Goal: Task Accomplishment & Management: Complete application form

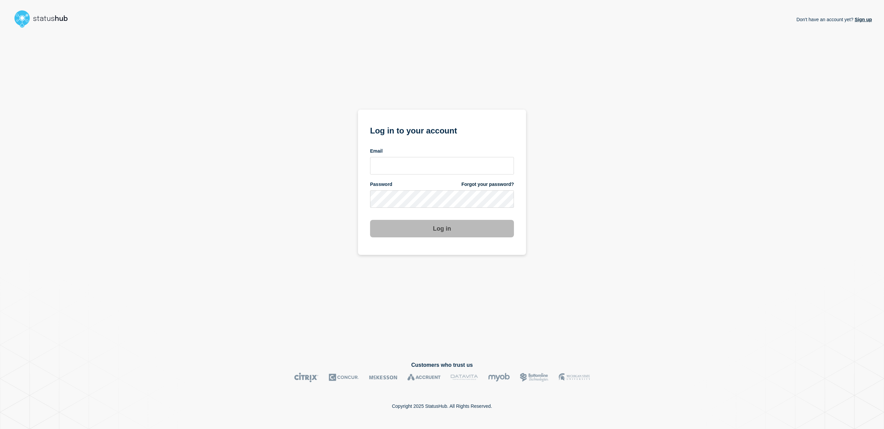
drag, startPoint x: 0, startPoint y: 0, endPoint x: 484, endPoint y: 281, distance: 559.9
click at [484, 281] on div "Don't have an account yet? Sign up Log in to your account Email Password Forgot…" at bounding box center [442, 191] width 860 height 320
click at [485, 165] on input "email input" at bounding box center [442, 165] width 144 height 17
type input "samantha5.baker@uwe.ac.uk"
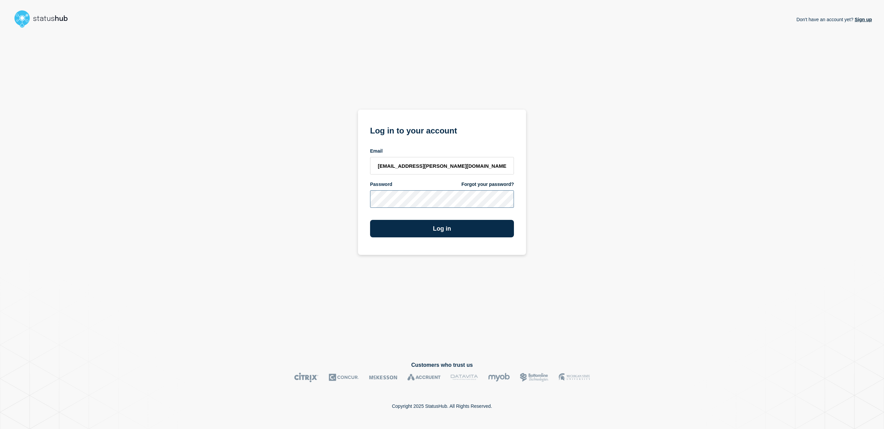
click at [370, 220] on button "Log in" at bounding box center [442, 228] width 144 height 17
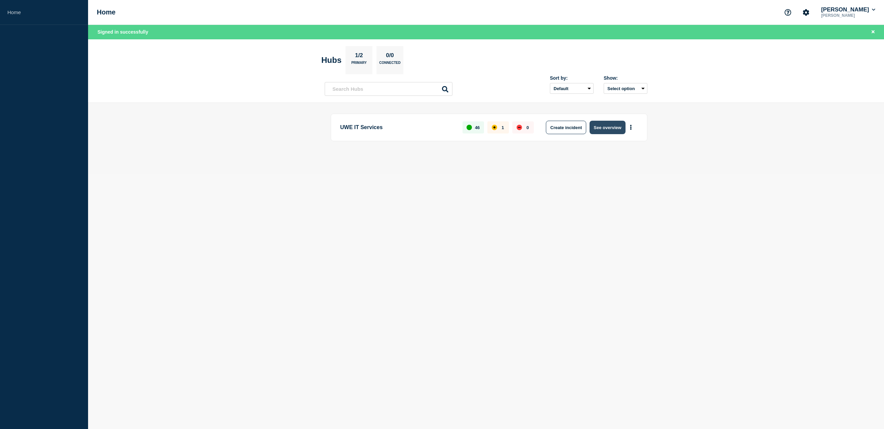
click at [603, 127] on button "See overview" at bounding box center [607, 127] width 36 height 13
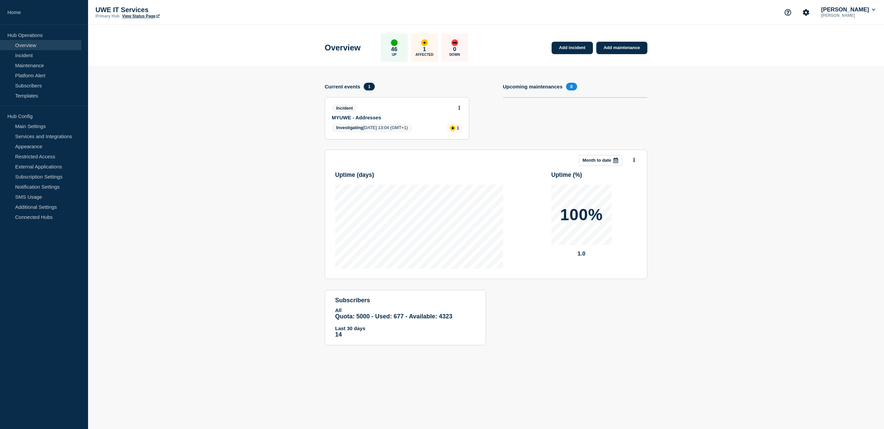
click at [458, 110] on button at bounding box center [459, 108] width 6 height 6
click at [460, 135] on link "Update incident" at bounding box center [459, 132] width 33 height 5
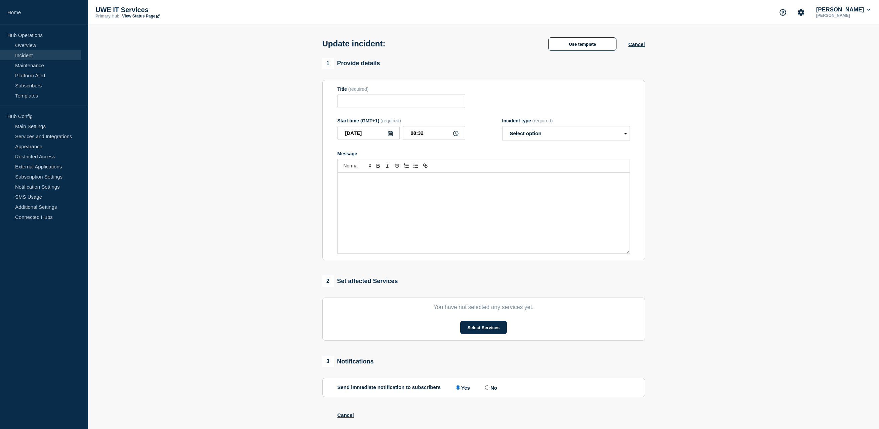
type input "MYUWE - Addresses"
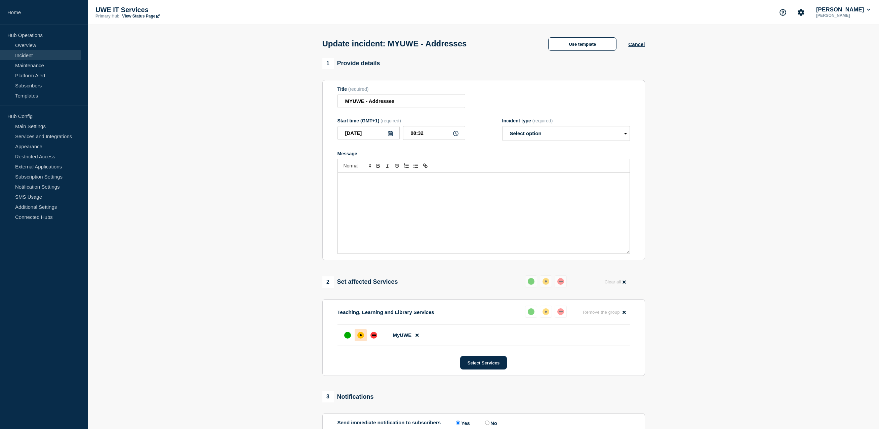
click at [43, 54] on link "Incident" at bounding box center [40, 55] width 81 height 10
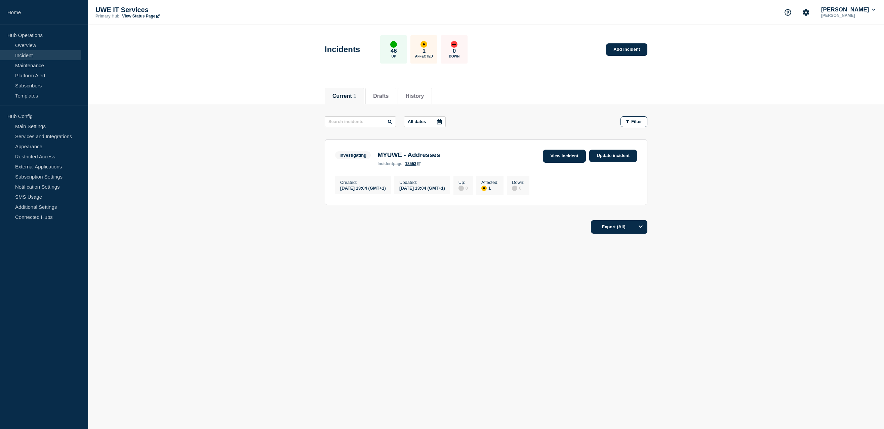
click at [554, 156] on link "View incident" at bounding box center [564, 156] width 43 height 13
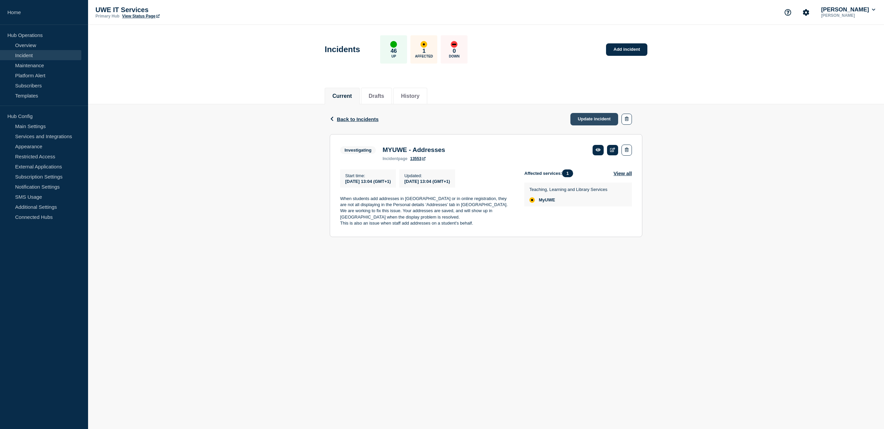
click at [599, 121] on link "Update incident" at bounding box center [594, 119] width 48 height 12
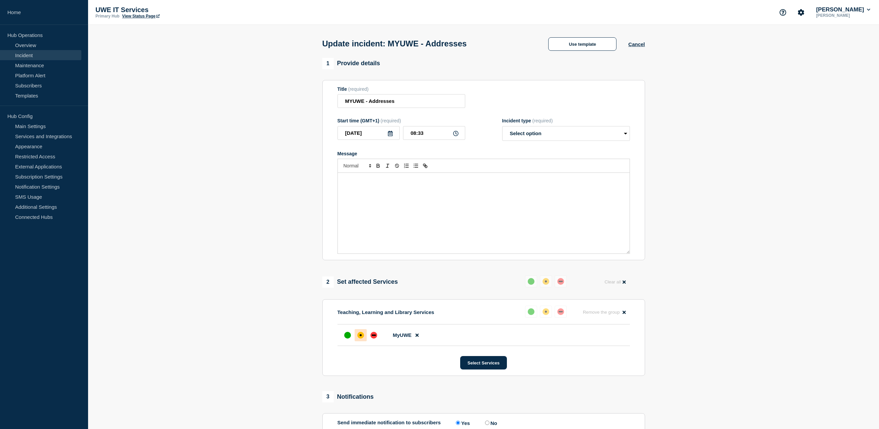
drag, startPoint x: 544, startPoint y: 212, endPoint x: 548, endPoint y: 202, distance: 10.8
click at [544, 211] on div "Message" at bounding box center [484, 213] width 292 height 81
click at [345, 338] on div "up" at bounding box center [347, 335] width 7 height 7
click at [622, 137] on select "Select option Investigating Identified Monitoring Resolved" at bounding box center [566, 133] width 128 height 15
click at [599, 191] on div "This has now been resolved. Thank you for your patience." at bounding box center [484, 213] width 292 height 81
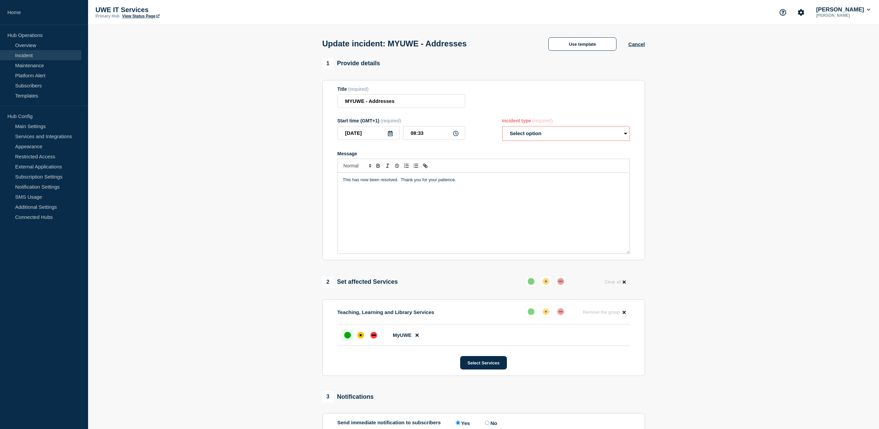
click at [626, 132] on select "Select option Investigating Identified Monitoring Resolved" at bounding box center [566, 133] width 128 height 15
select select "resolved"
click at [502, 127] on select "Select option Investigating Identified Monitoring Resolved" at bounding box center [566, 133] width 128 height 15
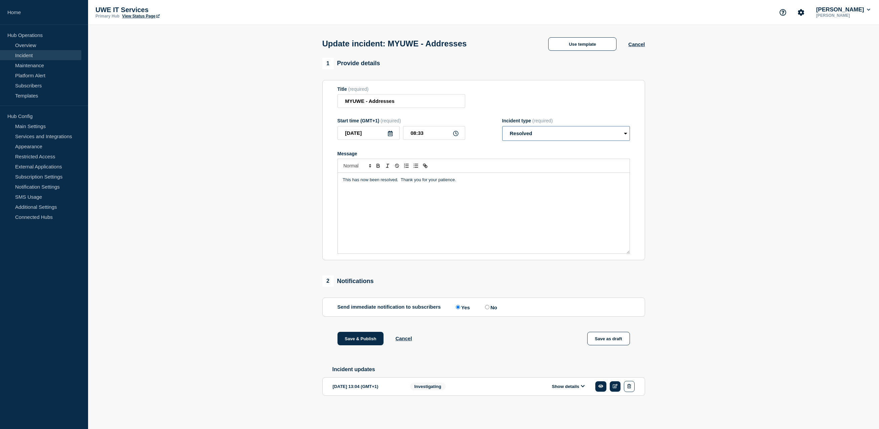
scroll to position [1, 0]
click at [354, 339] on button "Save & Publish" at bounding box center [360, 338] width 46 height 13
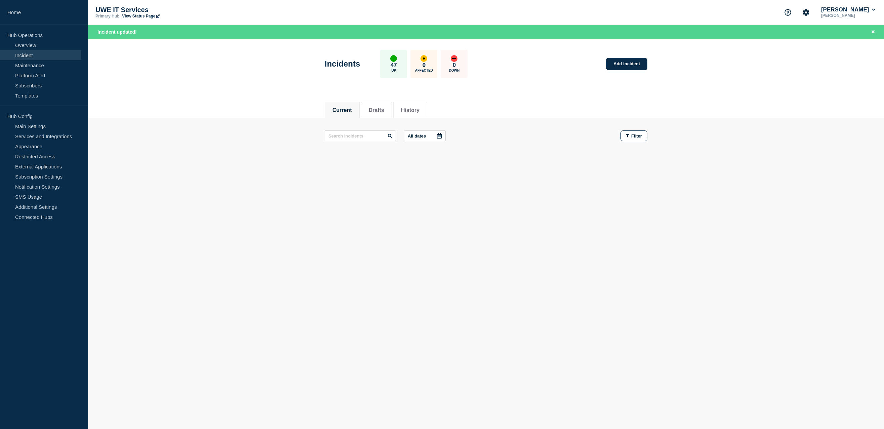
click at [801, 206] on div "Current Drafts History Current Drafts History All dates Filter" at bounding box center [486, 152] width 796 height 114
